Goal: Navigation & Orientation: Find specific page/section

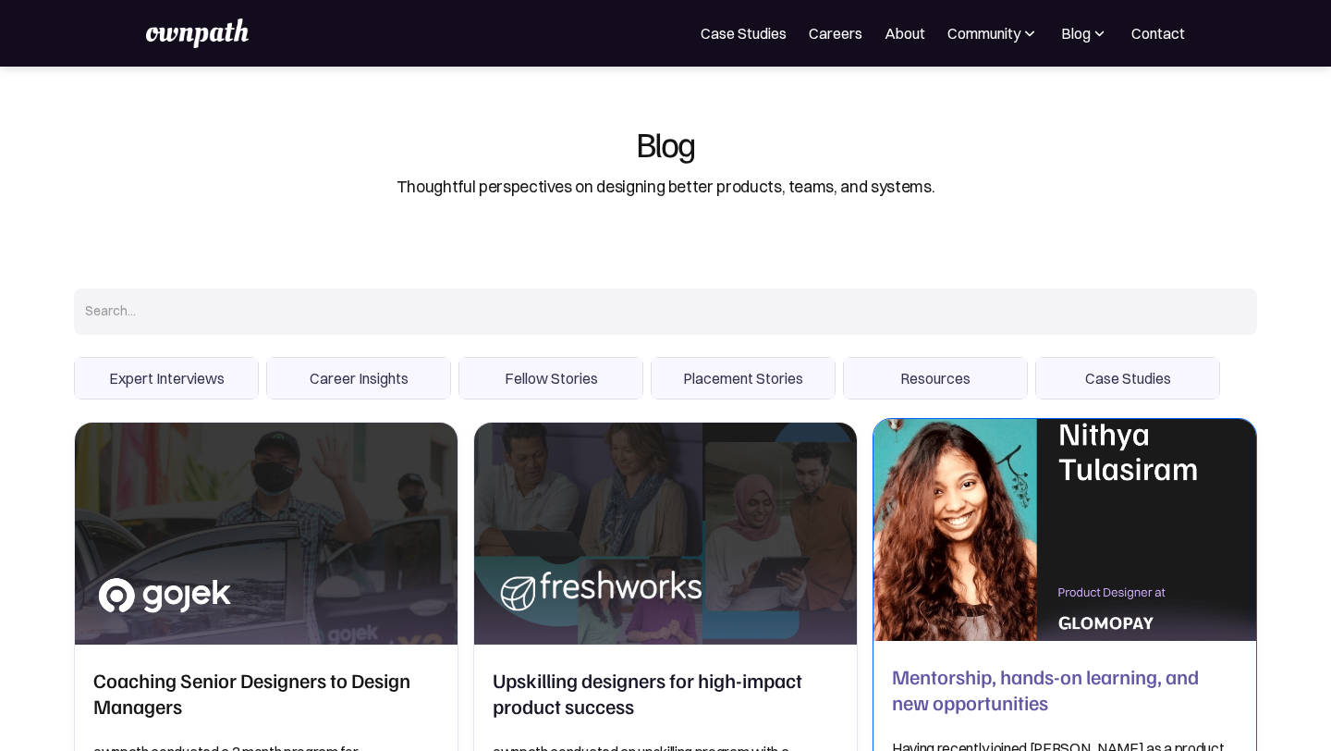
scroll to position [428, 0]
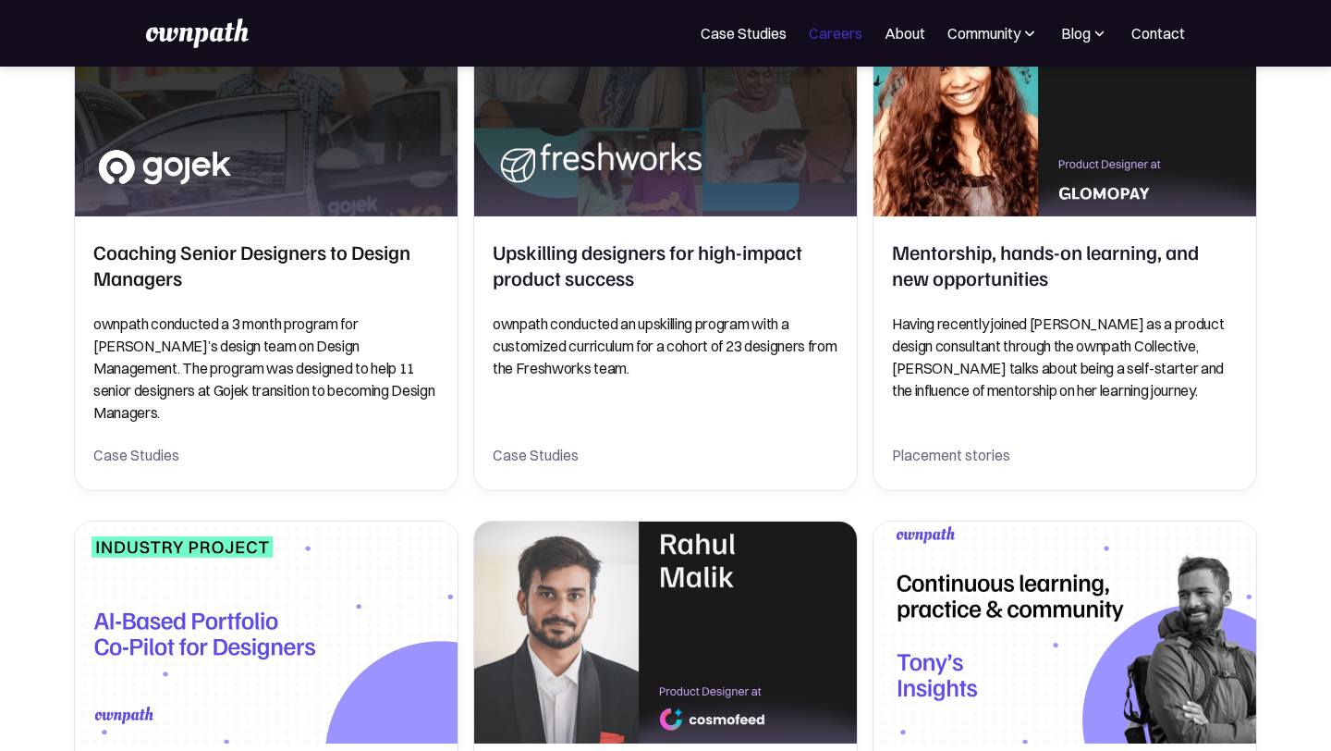
click at [842, 37] on link "Careers" at bounding box center [836, 33] width 54 height 22
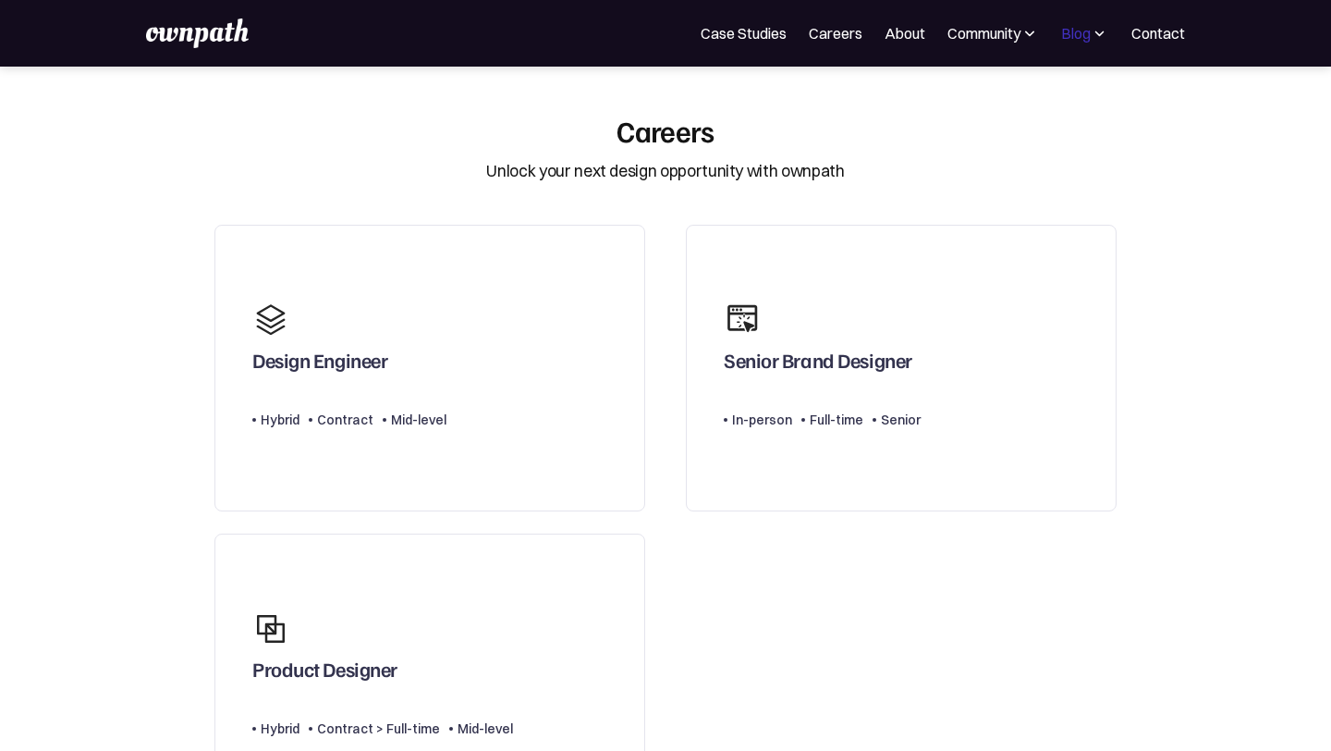
click at [1062, 41] on div "Blog" at bounding box center [1076, 33] width 30 height 22
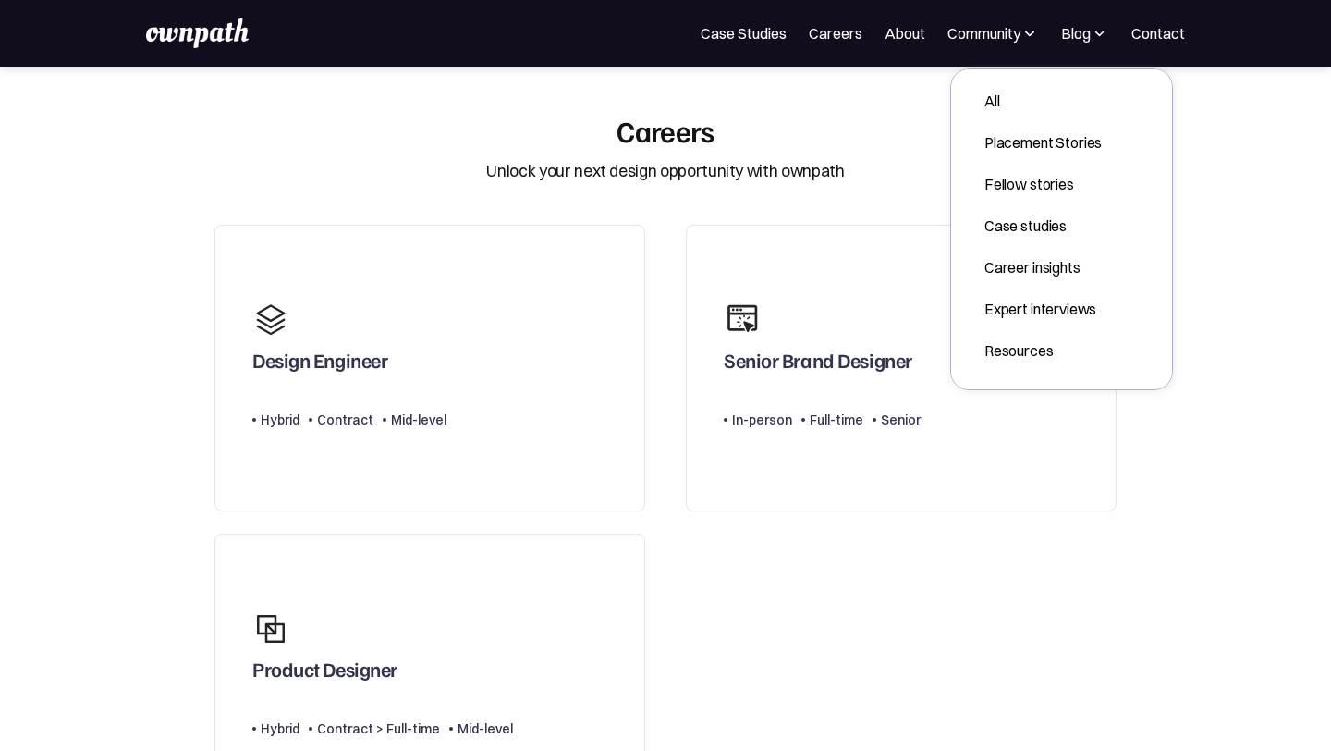
click at [816, 128] on div "Careers Unlock your next design opportunity with ownpath" at bounding box center [665, 148] width 924 height 71
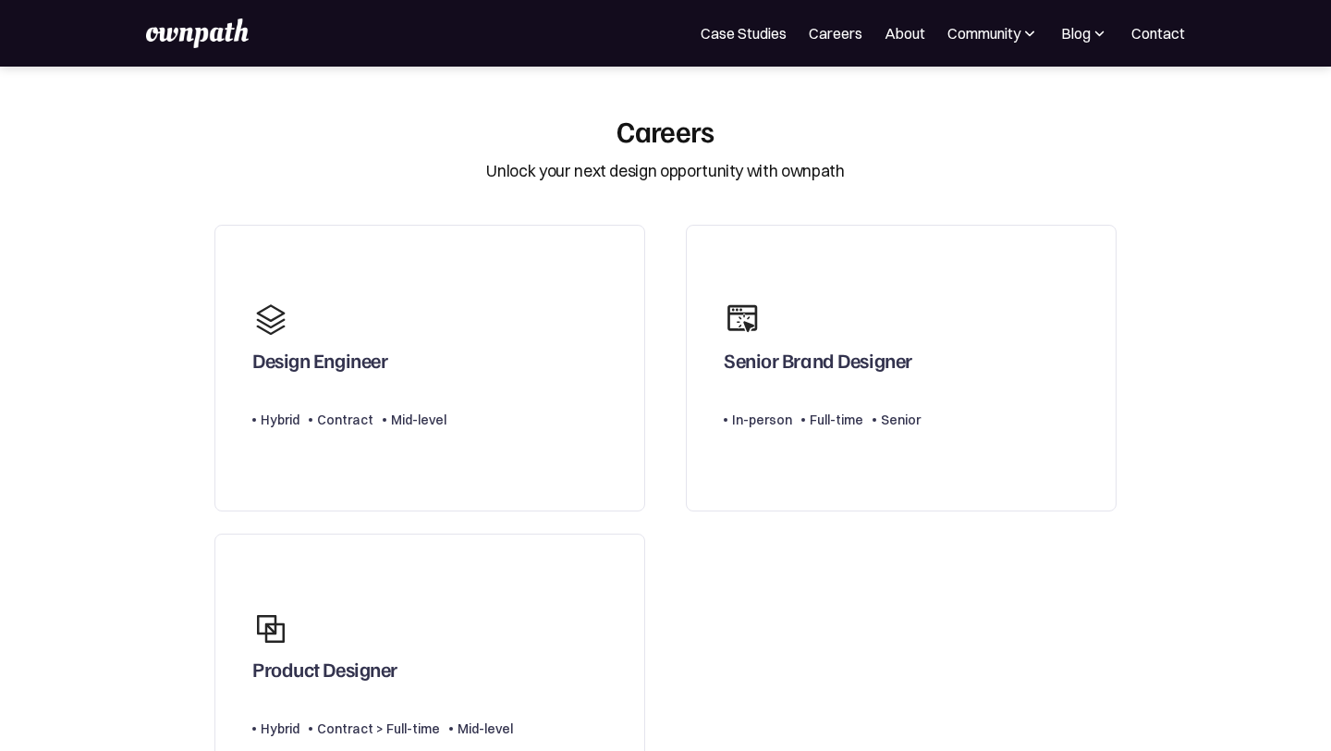
click at [220, 27] on img at bounding box center [197, 33] width 102 height 30
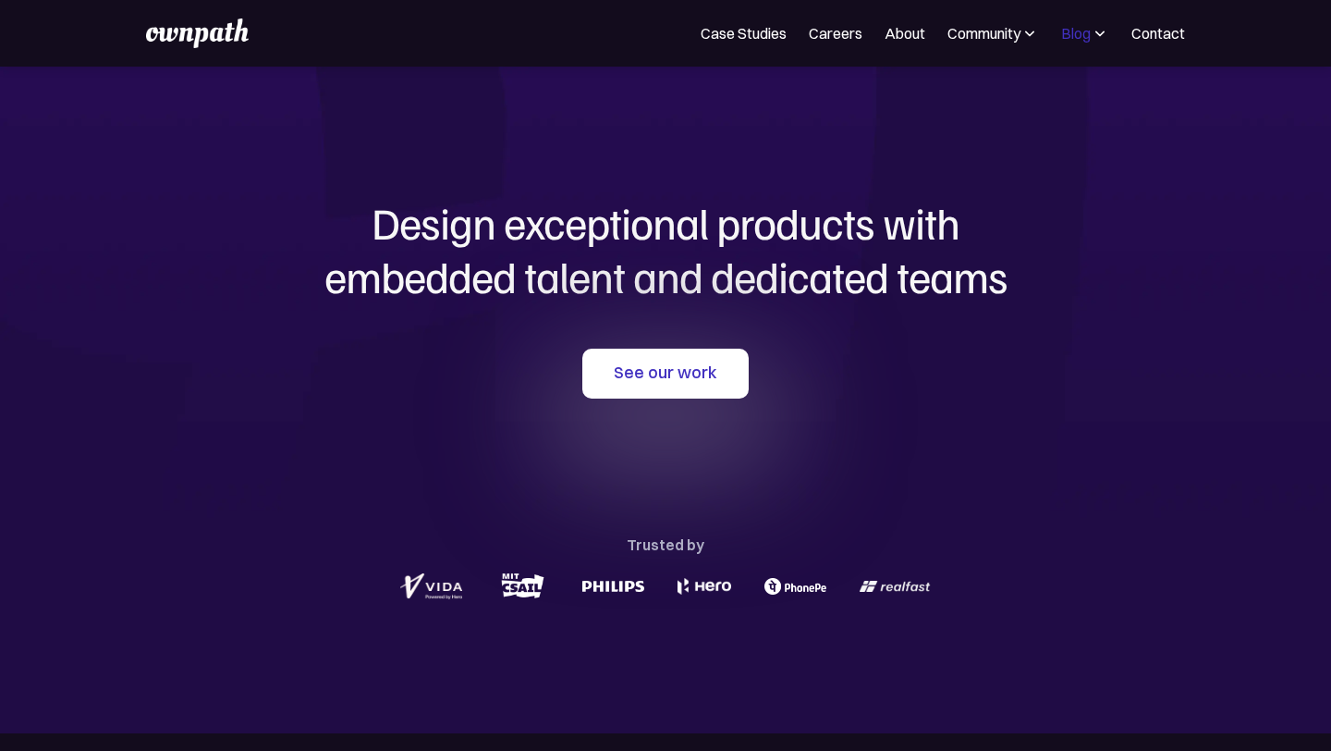
click at [1080, 33] on div "Blog" at bounding box center [1076, 33] width 30 height 22
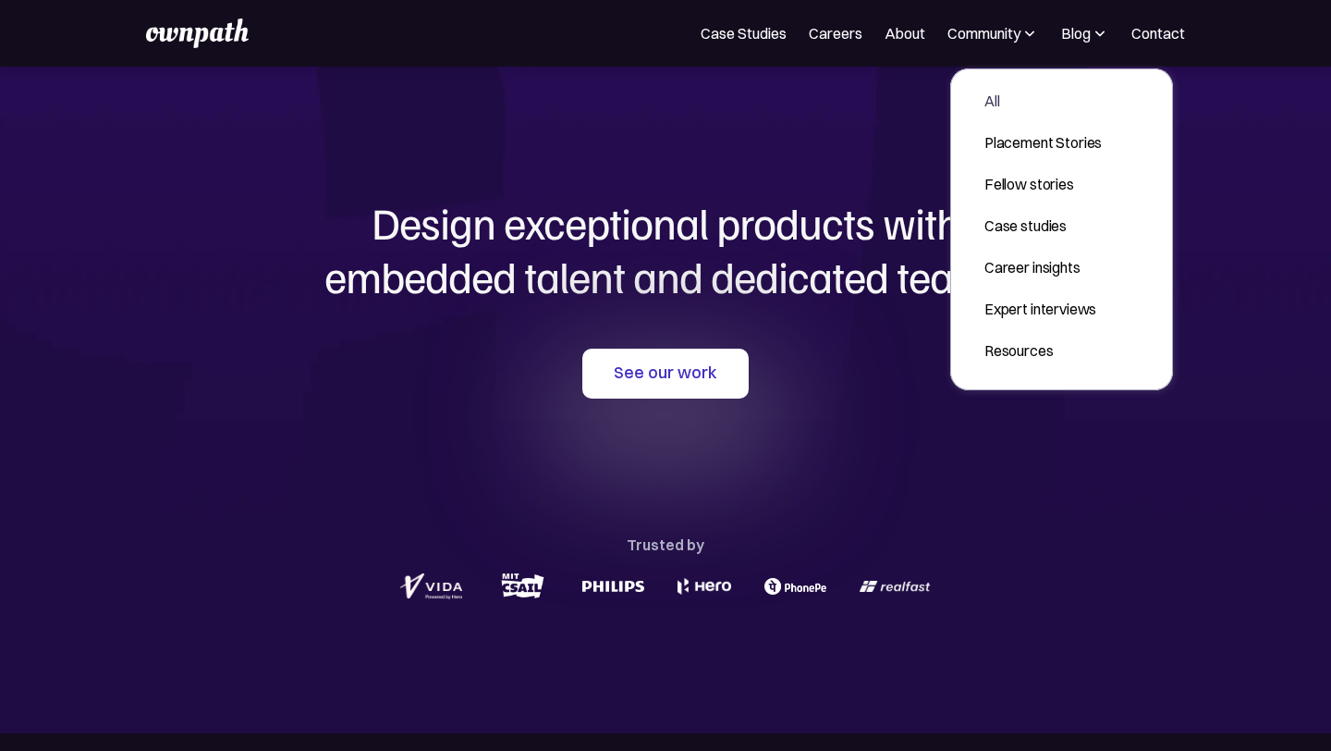
click at [1036, 95] on div "All" at bounding box center [1043, 101] width 117 height 22
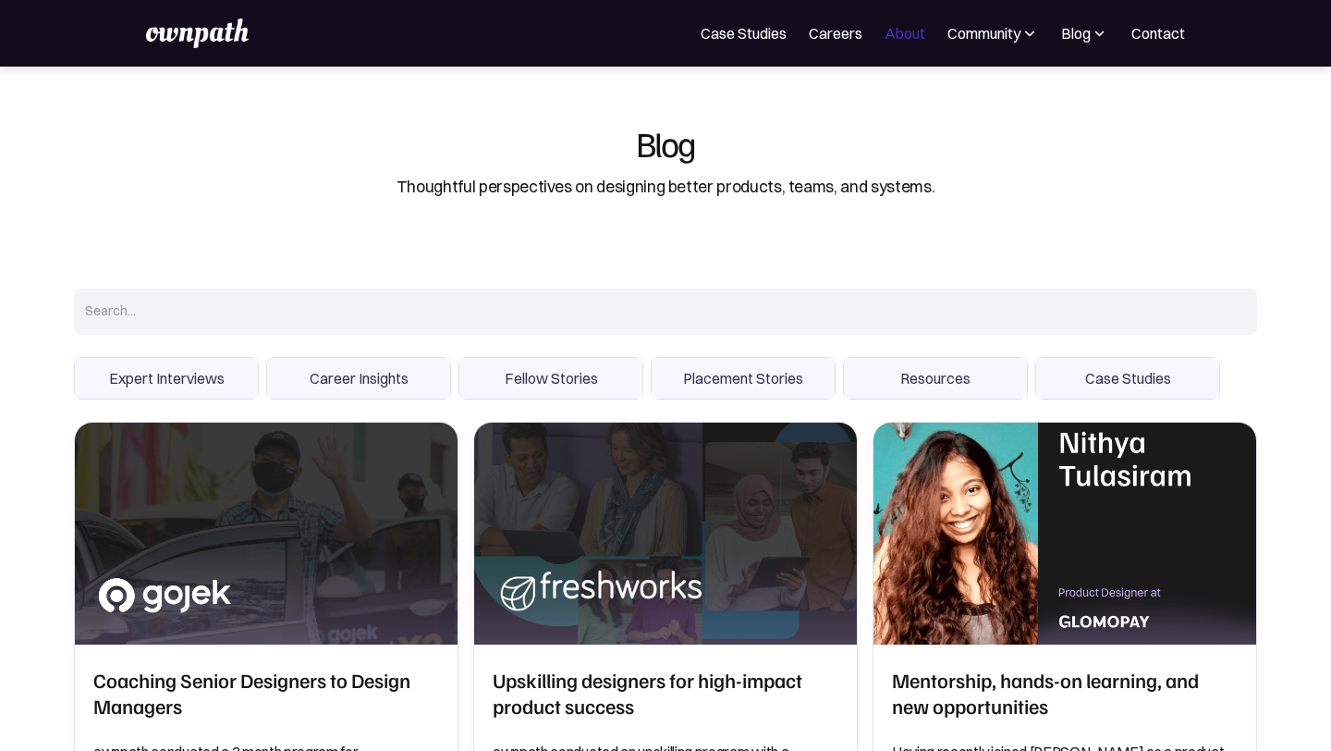
click at [921, 26] on link "About" at bounding box center [905, 33] width 41 height 22
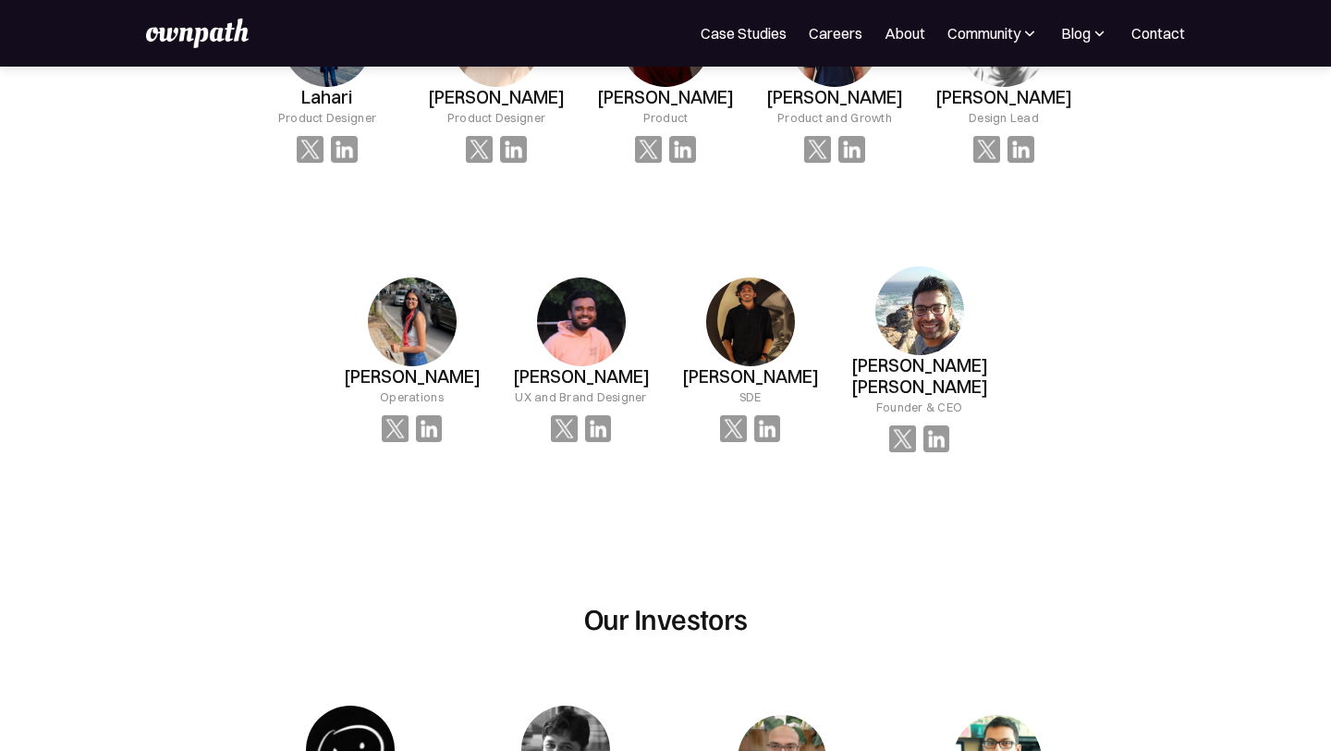
scroll to position [253, 0]
